Goal: Task Accomplishment & Management: Manage account settings

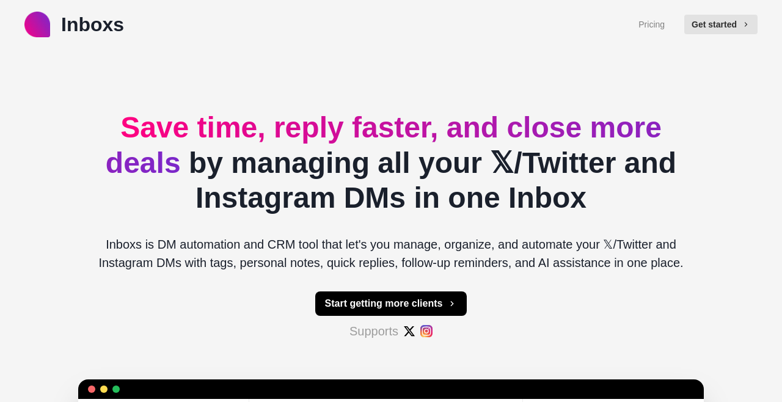
click at [726, 22] on button "Get started" at bounding box center [720, 25] width 73 height 20
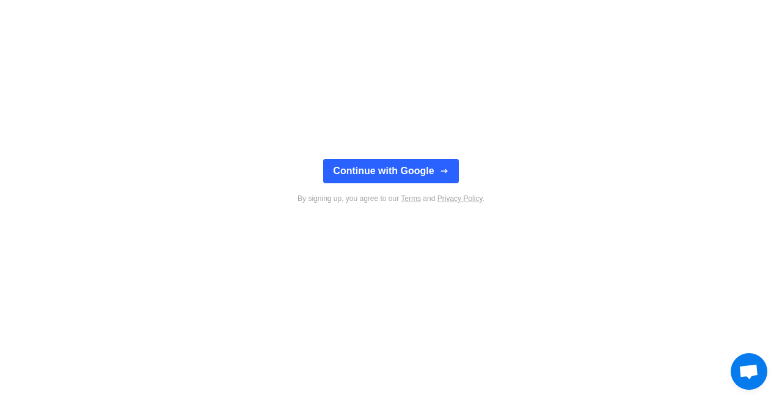
click at [420, 170] on button "Continue with Google" at bounding box center [390, 171] width 135 height 24
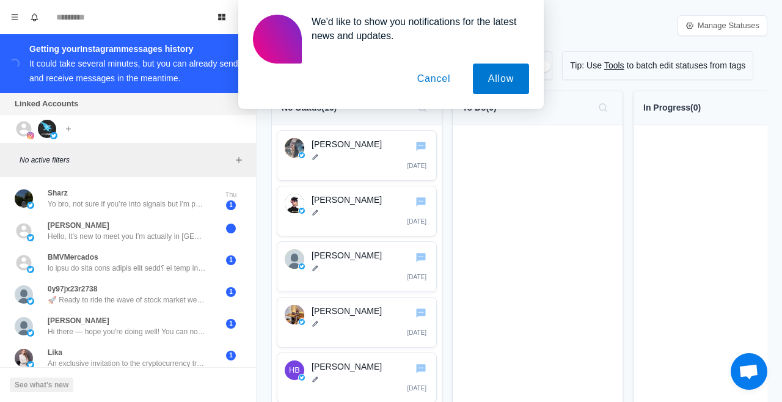
click at [428, 73] on button "Cancel" at bounding box center [434, 79] width 64 height 31
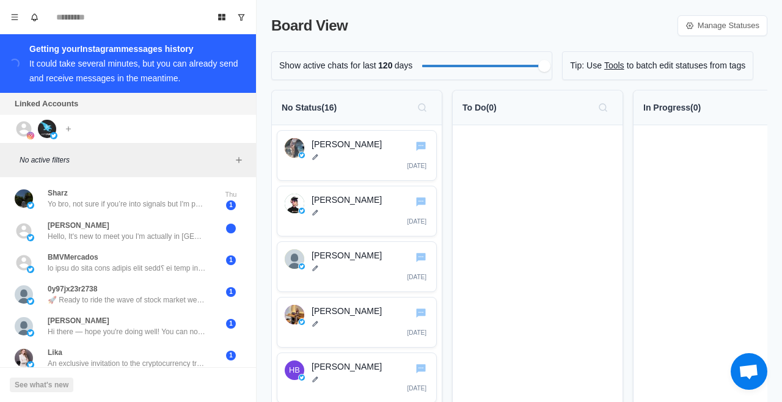
click at [312, 29] on p "Board View" at bounding box center [309, 26] width 76 height 22
click at [214, 18] on button "Board View" at bounding box center [222, 17] width 20 height 20
click at [212, 18] on button "Board View" at bounding box center [222, 17] width 20 height 20
click at [217, 25] on button "Board View" at bounding box center [222, 17] width 20 height 20
click at [748, 31] on link "Manage Statuses" at bounding box center [722, 25] width 90 height 21
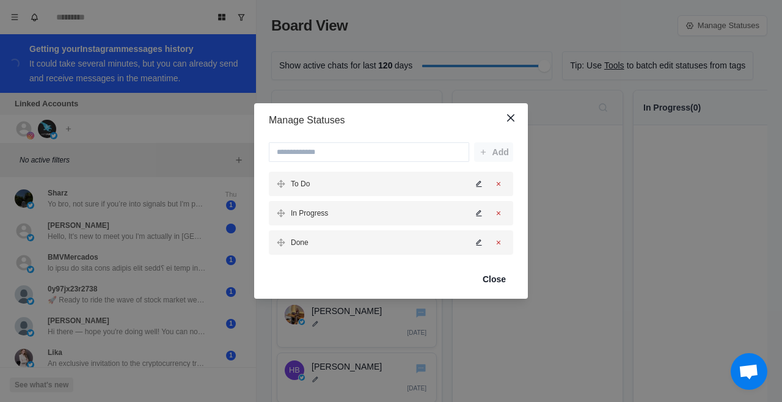
click at [499, 185] on icon "Delete status" at bounding box center [498, 183] width 7 height 7
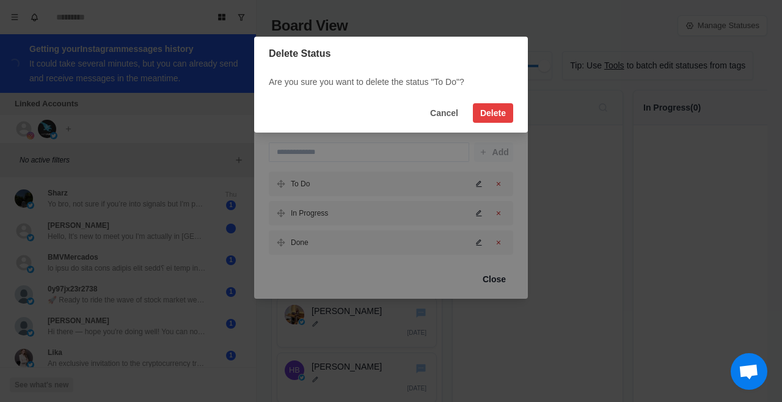
click at [492, 113] on button "Delete" at bounding box center [493, 113] width 40 height 20
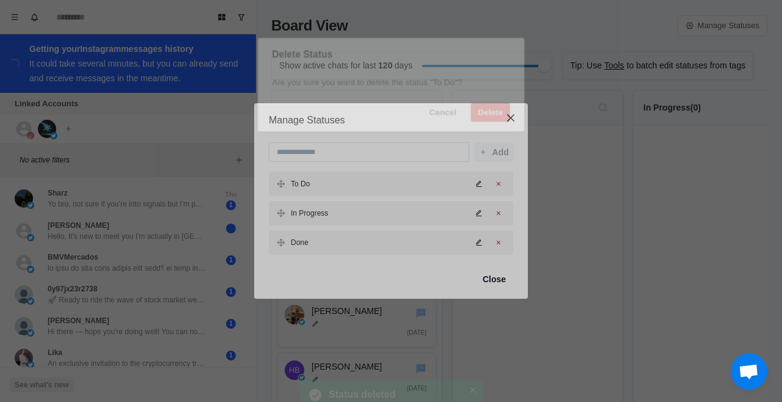
click at [491, 108] on header "Manage Statuses" at bounding box center [391, 120] width 274 height 34
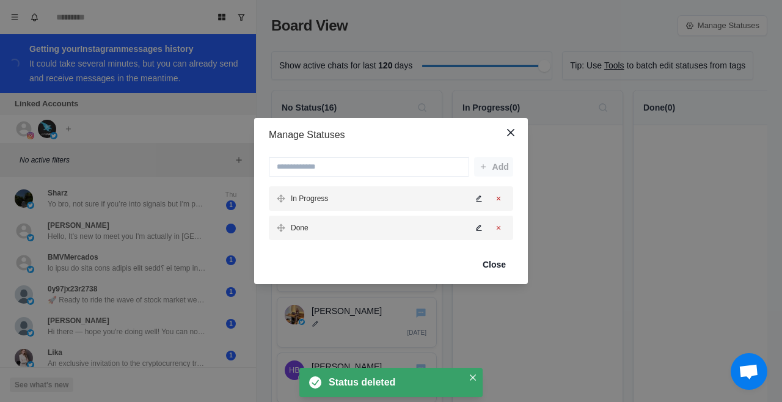
click at [498, 199] on icon "Delete status" at bounding box center [499, 199] width 4 height 4
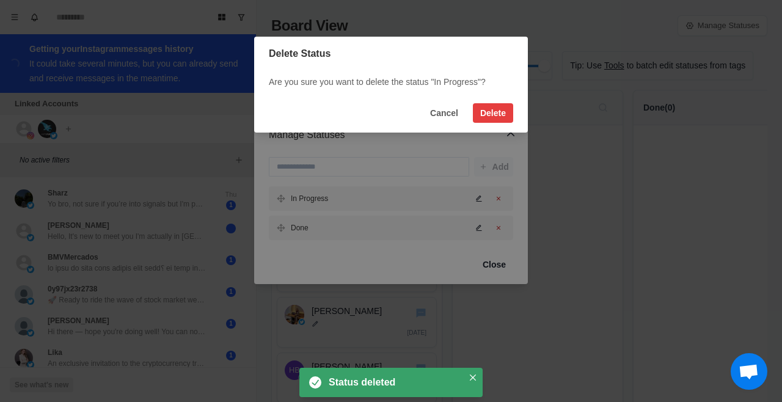
click at [497, 109] on button "Delete" at bounding box center [493, 113] width 40 height 20
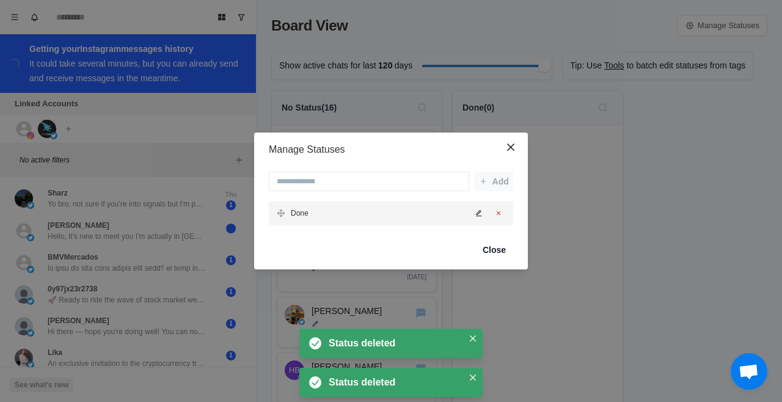
click at [498, 213] on icon "Delete status" at bounding box center [499, 213] width 4 height 4
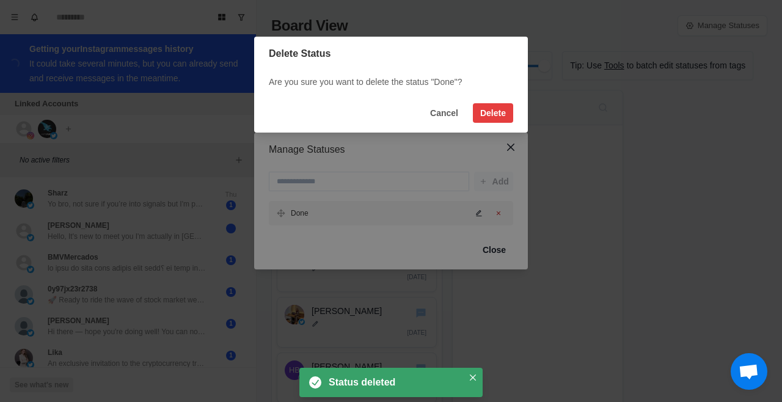
click at [495, 111] on button "Delete" at bounding box center [493, 113] width 40 height 20
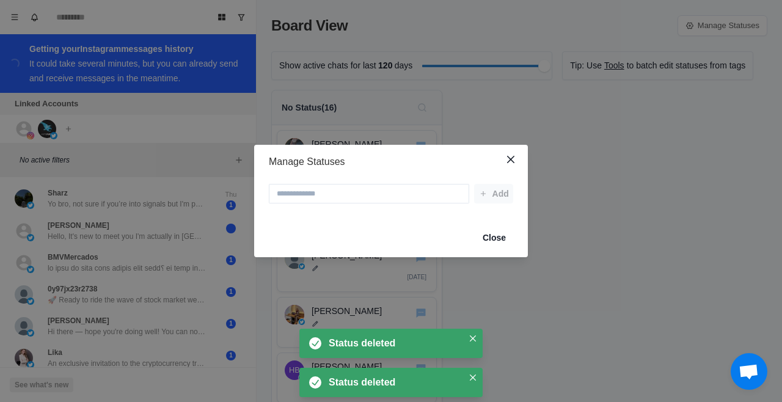
click at [515, 158] on button "Close" at bounding box center [511, 160] width 20 height 20
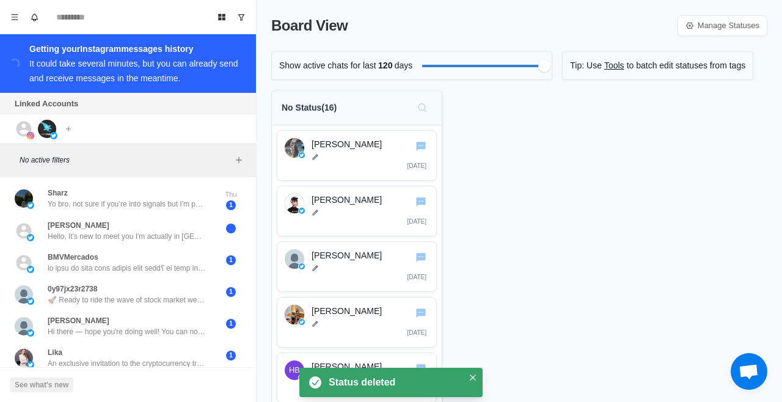
click at [677, 72] on div "Tip: Use Tools to batch edit statuses from tags" at bounding box center [657, 65] width 191 height 29
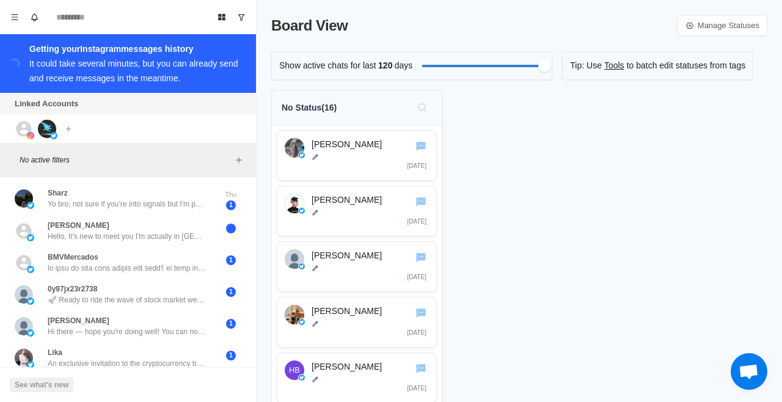
click at [367, 72] on div "Show active chats for last 120 days" at bounding box center [411, 65] width 281 height 29
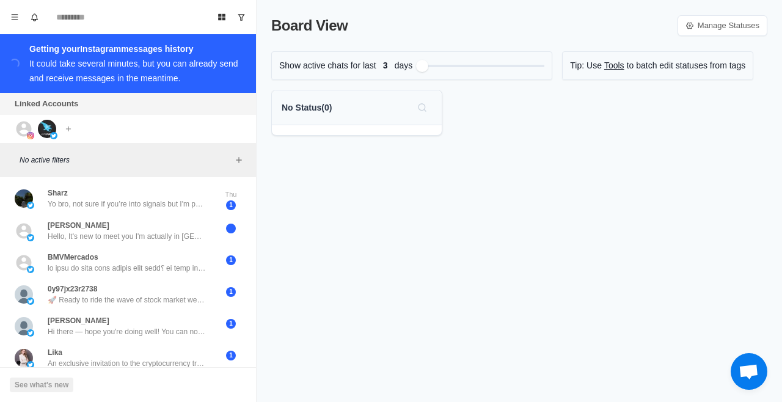
click at [12, 17] on icon "Menu" at bounding box center [15, 16] width 7 height 5
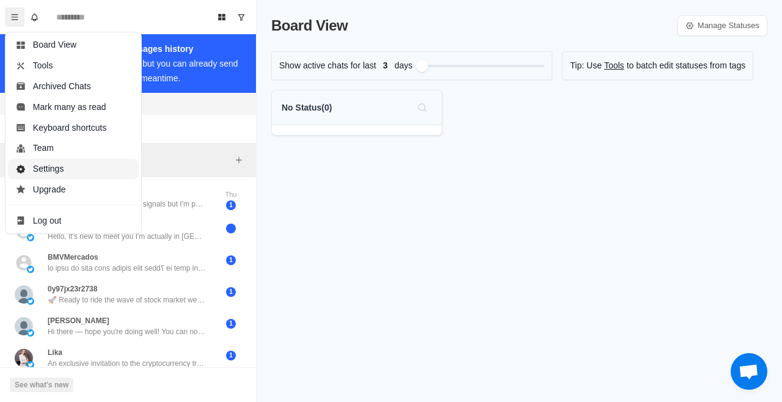
click at [90, 172] on button "Settings" at bounding box center [73, 169] width 131 height 21
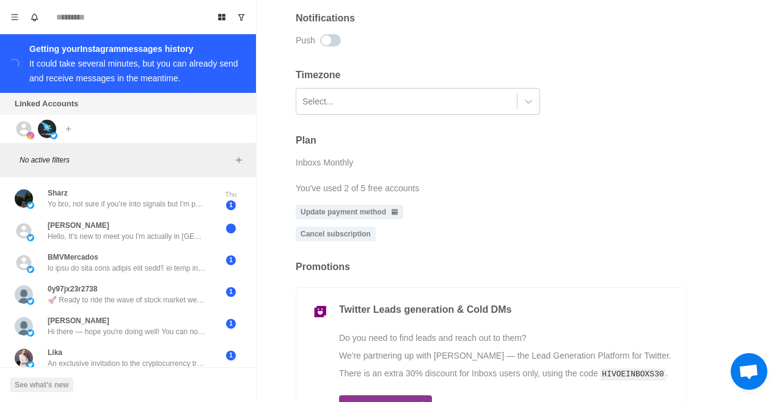
scroll to position [334, 0]
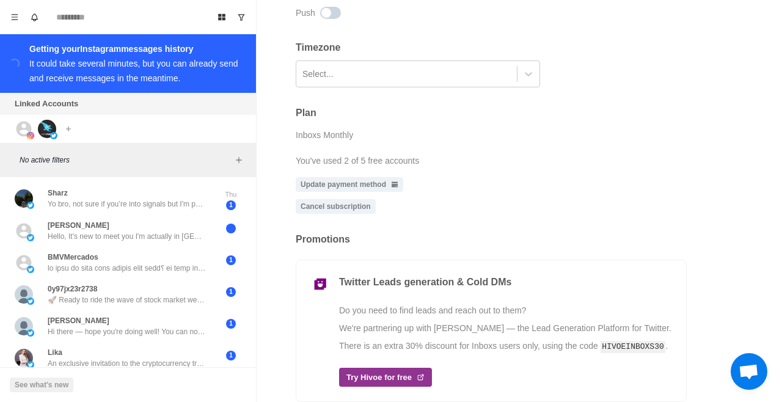
click at [13, 12] on button "Menu" at bounding box center [15, 17] width 20 height 20
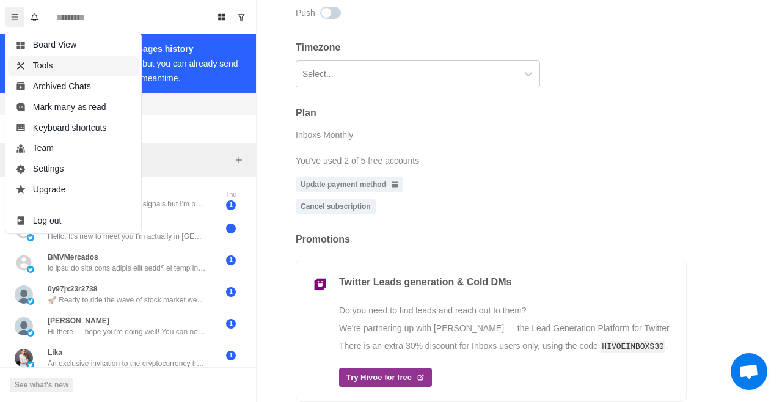
click at [89, 61] on button "Tools" at bounding box center [73, 66] width 131 height 21
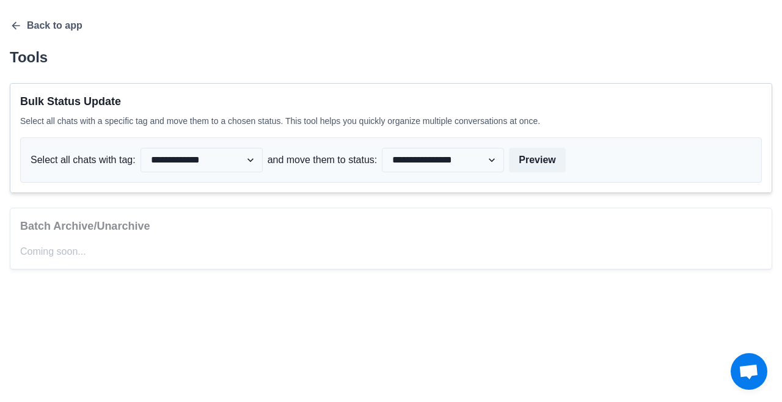
click at [239, 160] on select "**********" at bounding box center [202, 160] width 122 height 24
click at [476, 162] on select "**********" at bounding box center [443, 160] width 122 height 24
click at [606, 244] on div "Batch Archive/Unarchive Coming soon..." at bounding box center [391, 239] width 762 height 62
click at [14, 27] on icon "button" at bounding box center [16, 26] width 8 height 8
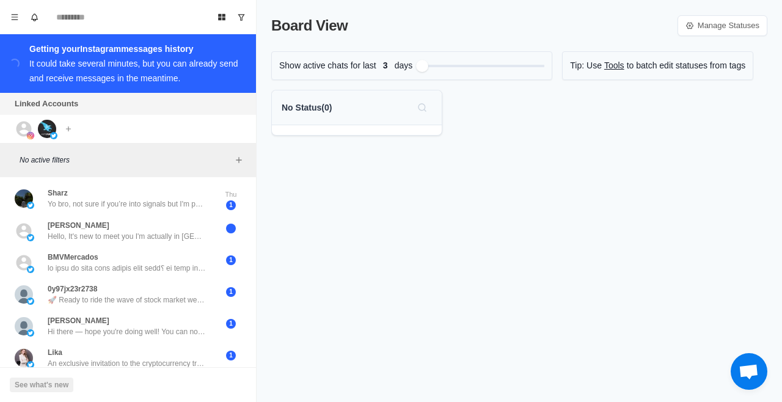
click at [246, 21] on button "Show unread conversations" at bounding box center [242, 17] width 20 height 20
click at [224, 13] on icon "Board View" at bounding box center [221, 17] width 9 height 9
click at [125, 198] on div "Sharz Yo bro, not sure if you’re into signals but I'm part of a free group that…" at bounding box center [127, 199] width 159 height 22
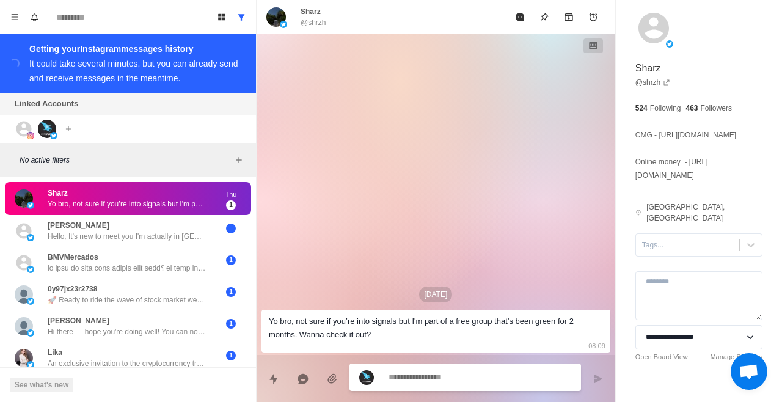
click at [219, 14] on icon "Board View" at bounding box center [221, 17] width 7 height 7
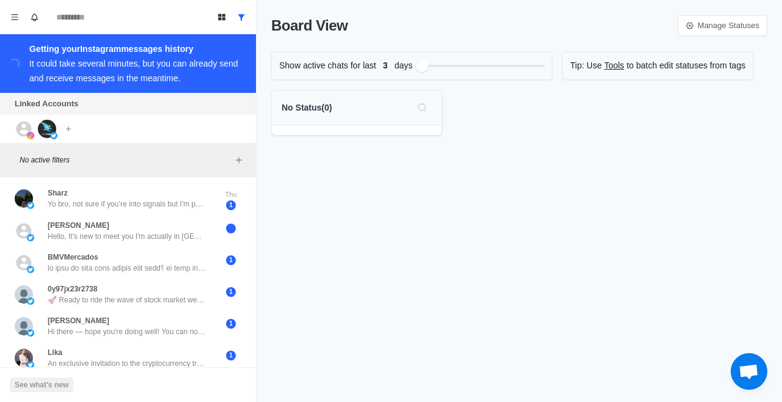
click at [126, 199] on p "Yo bro, not sure if you’re into signals but I'm part of a free group that’s bee…" at bounding box center [127, 204] width 159 height 11
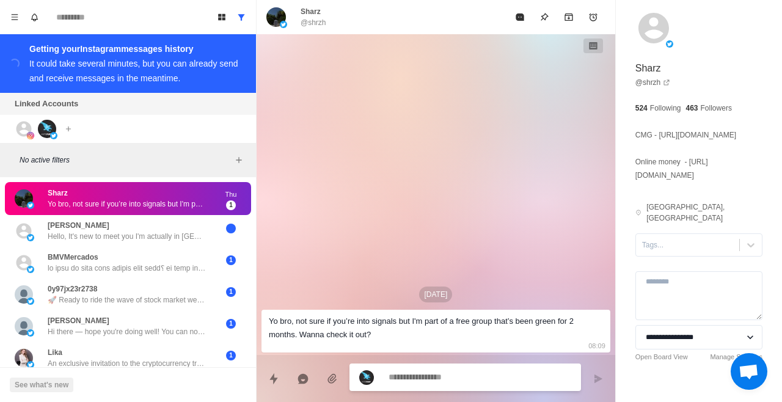
click at [10, 16] on button "Menu" at bounding box center [15, 17] width 20 height 20
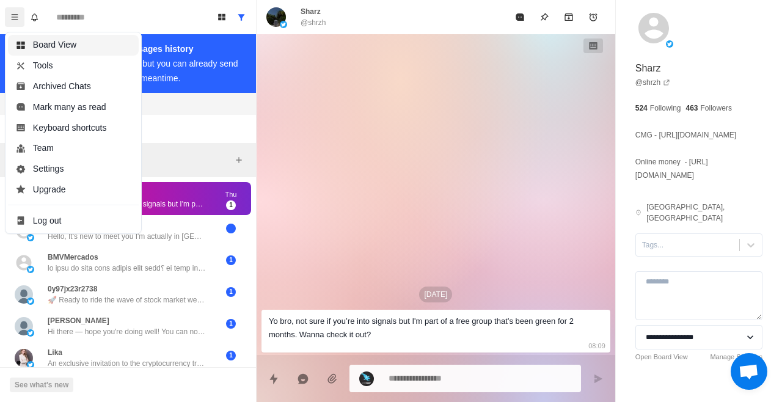
type textarea "*"
click at [71, 155] on button "Team" at bounding box center [73, 148] width 131 height 21
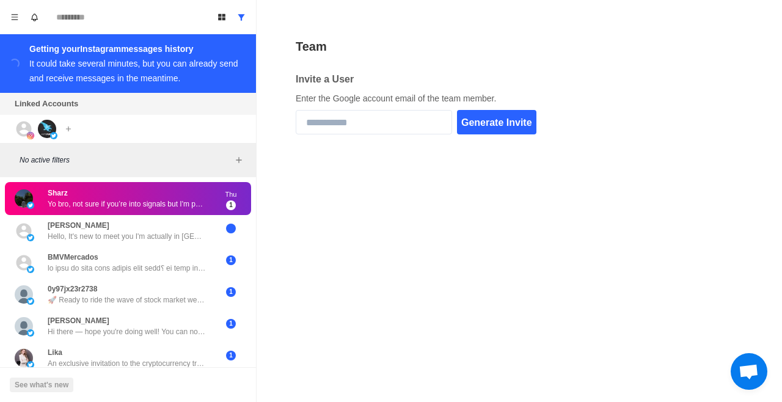
click at [9, 21] on button "Menu" at bounding box center [15, 17] width 20 height 20
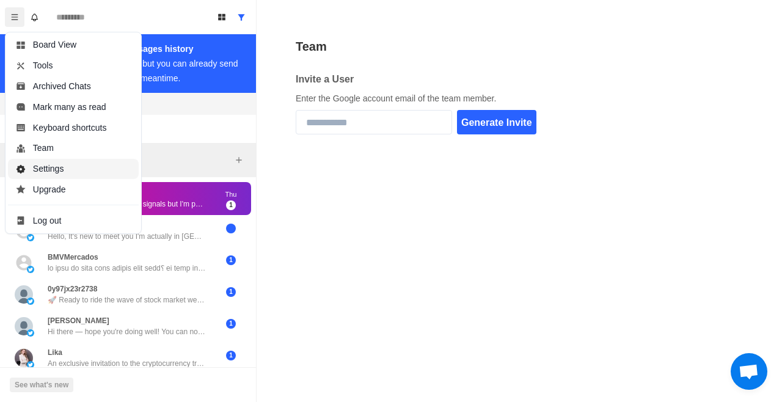
click at [82, 176] on button "Settings" at bounding box center [73, 169] width 131 height 21
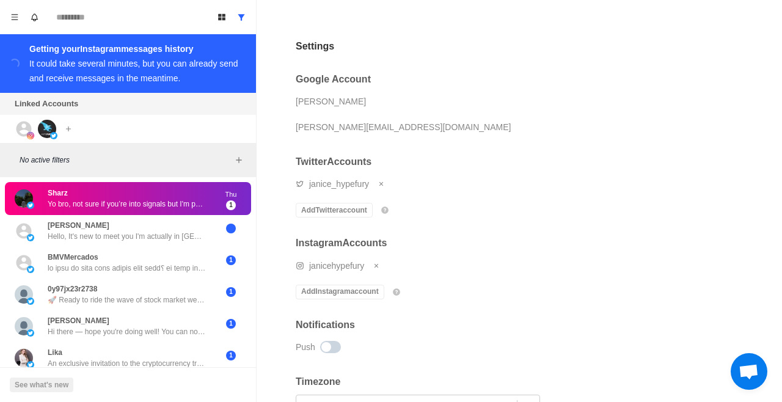
click at [13, 19] on icon "Menu" at bounding box center [14, 17] width 9 height 9
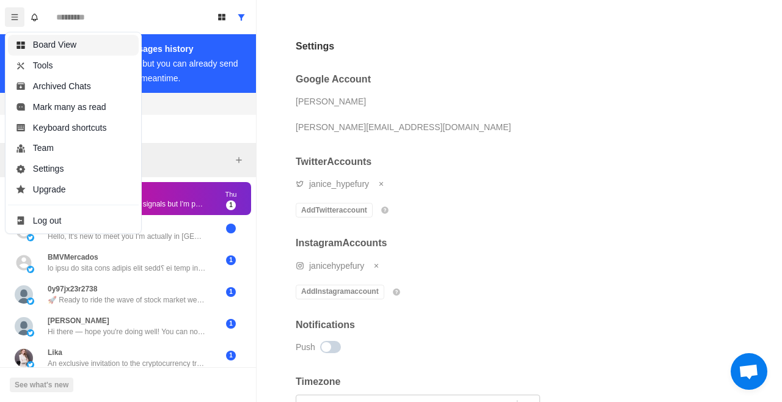
click at [103, 46] on button "Board View" at bounding box center [73, 45] width 131 height 21
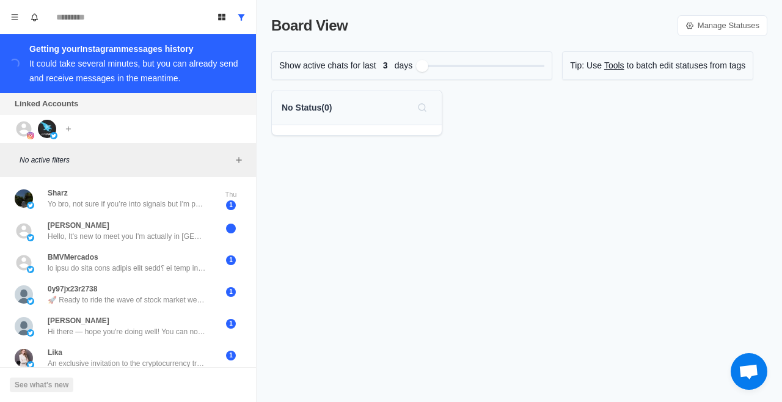
click at [721, 32] on link "Manage Statuses" at bounding box center [722, 25] width 90 height 21
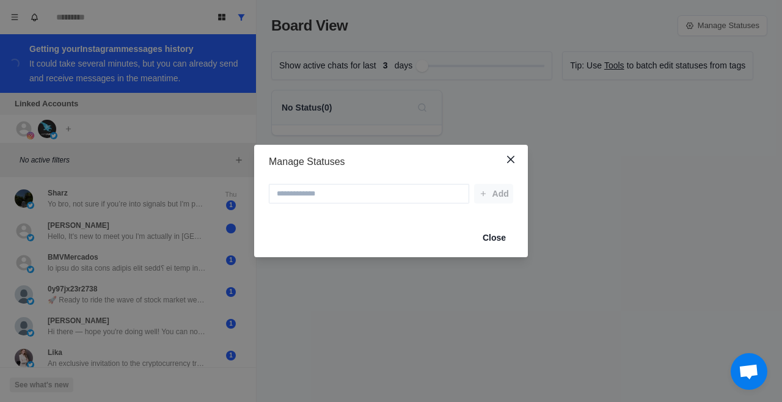
click at [506, 236] on button "Close" at bounding box center [494, 238] width 38 height 20
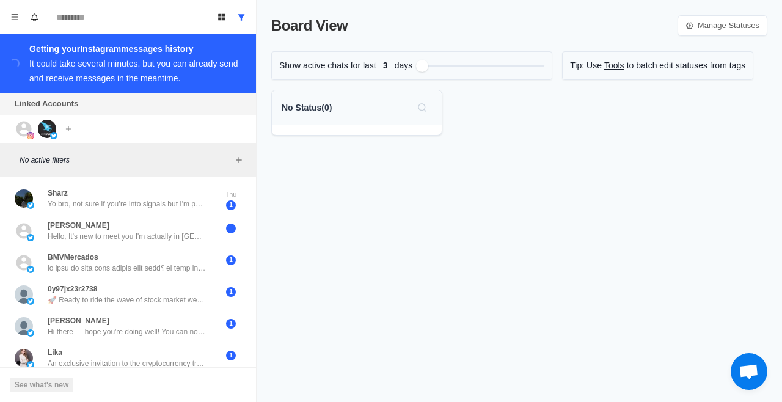
click at [622, 67] on link "Tools" at bounding box center [614, 65] width 20 height 13
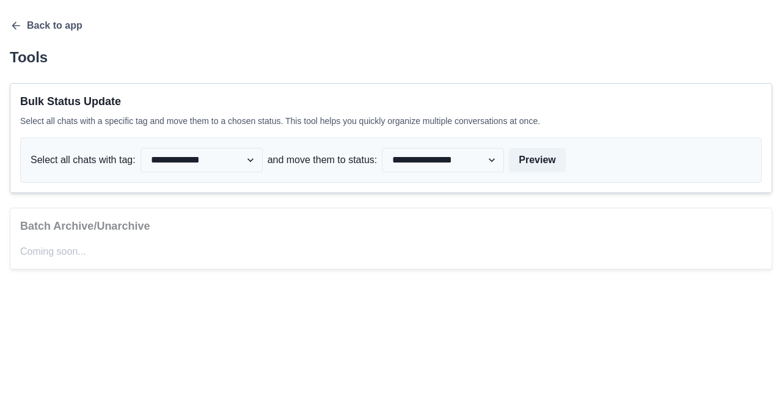
click at [16, 28] on icon "button" at bounding box center [16, 26] width 12 height 12
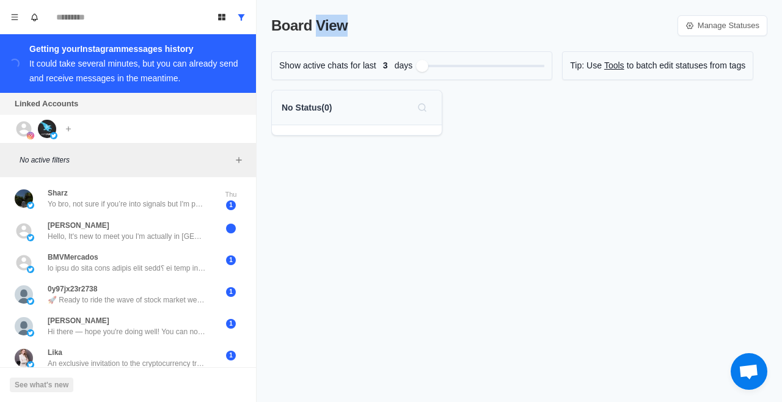
click at [392, 234] on div "Board View Manage Statuses Show active chats for last 3 days Tip: Use Tools to …" at bounding box center [519, 201] width 525 height 402
